Goal: Task Accomplishment & Management: Use online tool/utility

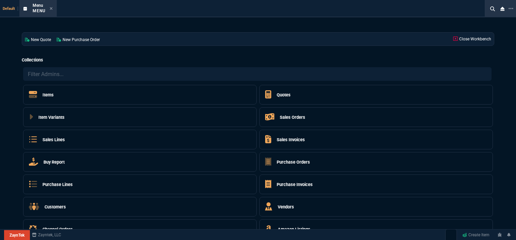
select select "12: [PERSON_NAME]"
click at [390, 32] on div "New Quote New Purchase Order Close Workbench" at bounding box center [258, 39] width 473 height 14
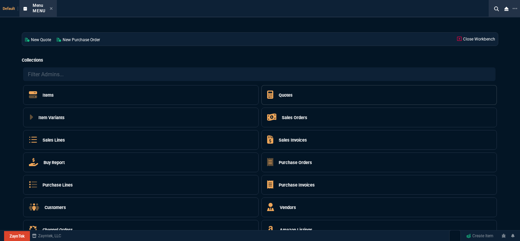
click at [285, 95] on h5 "Quotes" at bounding box center [286, 95] width 14 height 6
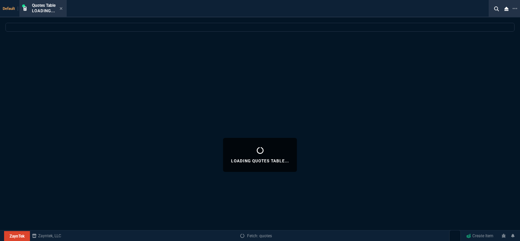
select select
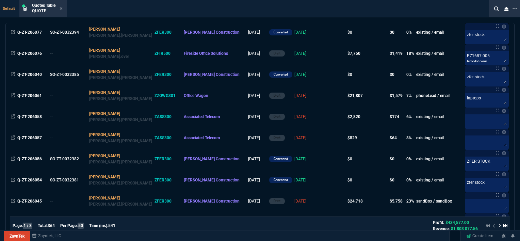
scroll to position [136, 0]
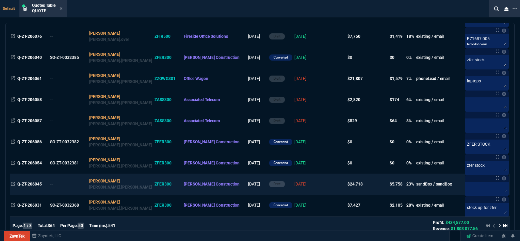
click at [320, 186] on td at bounding box center [333, 183] width 26 height 21
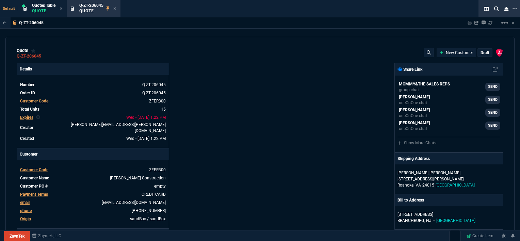
type input "100"
type input "995"
type input "22"
type input "190"
type input "11"
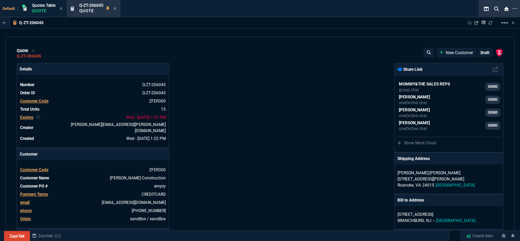
type input "135"
type input "18"
type input "211"
type input "100"
type input "2085"
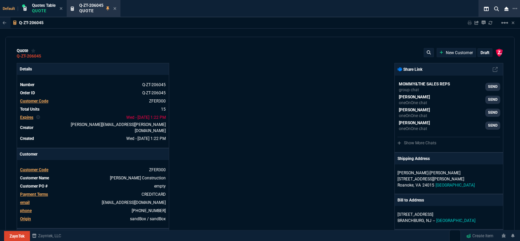
type input "100"
type input "1665"
type input "13"
type input "361"
type input "20"
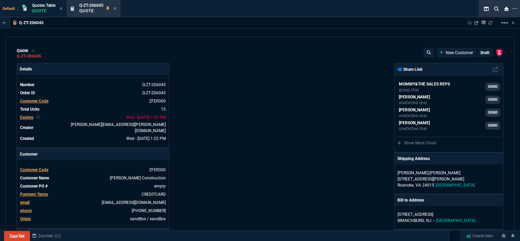
type input "715"
type input "3"
type input "12"
type input "11"
type input "88"
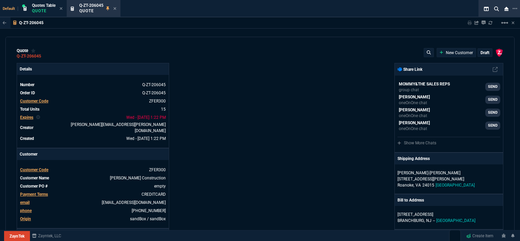
type input "2"
type input "33"
type input "10"
type input "121"
type input "3"
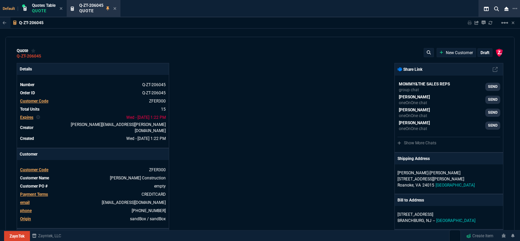
type input "75"
type input "1260.57"
type input "1178.09"
type input "1908.52"
type input "1746.35"
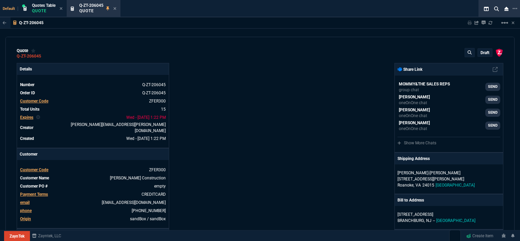
type input "2844.07"
type input "2494.8"
type input "3548.15"
type input "4041.58"
type input "699"
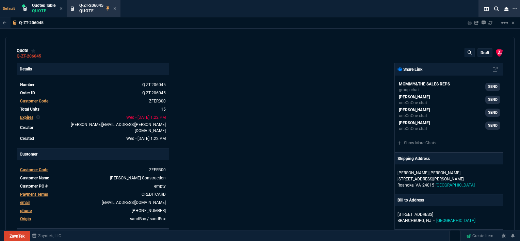
type input "1049"
type input "1999"
type input "1649"
type input "4352.04"
type input "2"
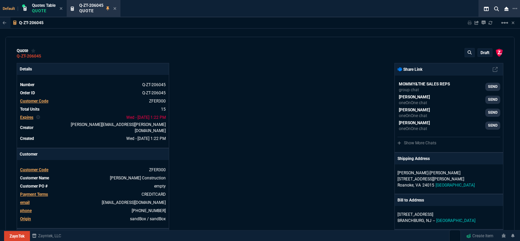
type input "59"
type input "4964.65"
type input "0"
type input "6409.36"
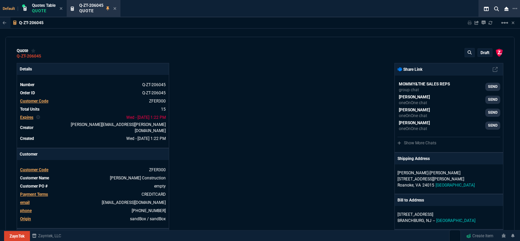
type input "21"
type input "28"
type input "33"
type input "34"
type input "27"
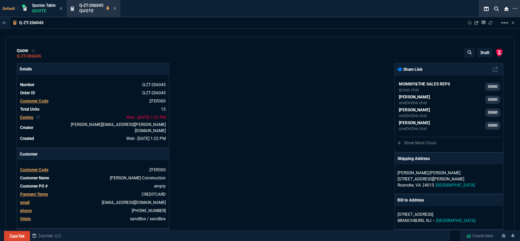
type input "33"
type input "24"
type input "10"
type input "33"
type input "26"
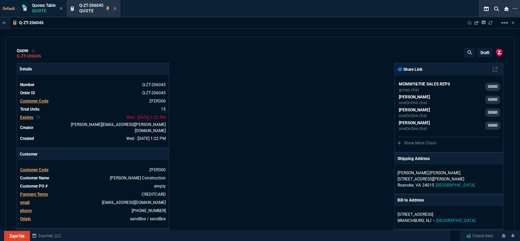
type input "33"
type input "27"
type input "33"
type input "26"
type input "100"
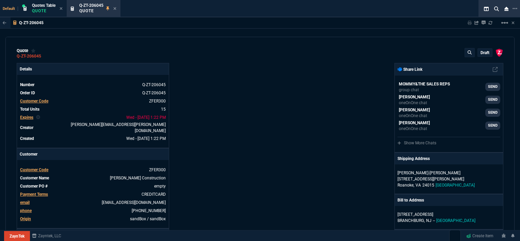
scroll to position [374, 0]
